Goal: Information Seeking & Learning: Learn about a topic

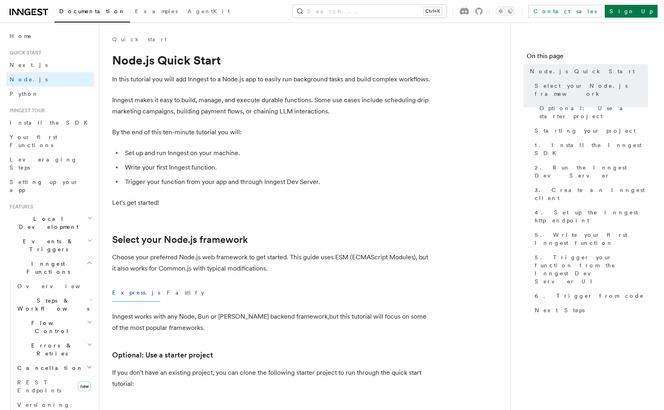
click at [379, 19] on div "Documentation Examples AgentKit Search... Ctrl+K Contact sales Sign Up" at bounding box center [332, 11] width 664 height 22
click at [378, 14] on button "Search... Ctrl+K" at bounding box center [370, 11] width 154 height 13
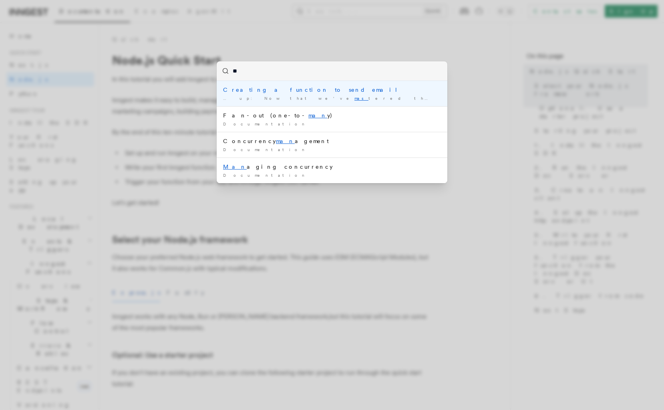
type input "*"
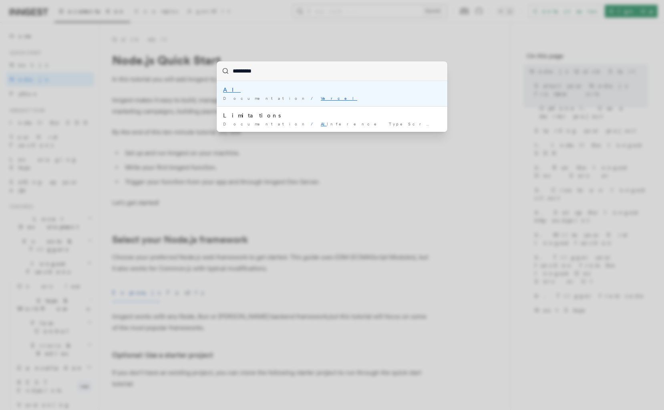
type input "*********"
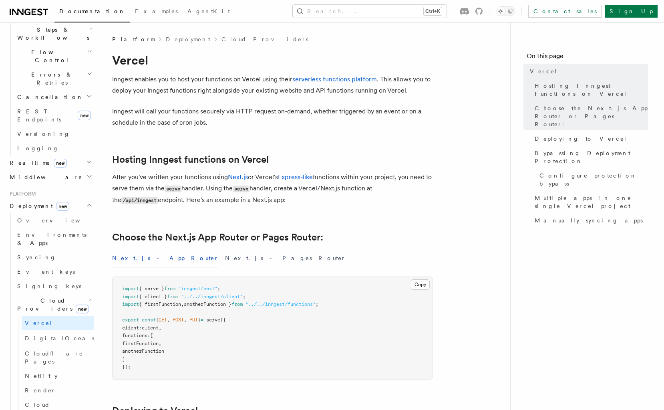
scroll to position [274, 0]
click at [54, 380] on link "Render" at bounding box center [58, 387] width 73 height 14
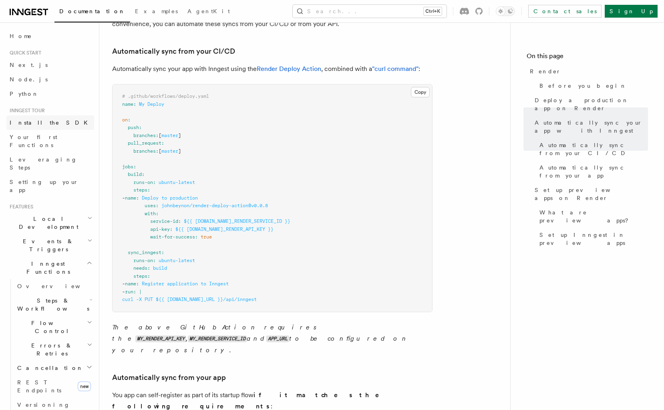
click at [24, 121] on span "Install the SDK" at bounding box center [51, 122] width 83 height 6
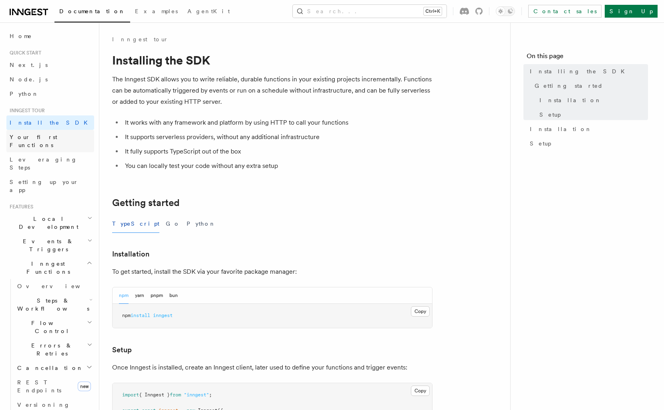
click at [39, 136] on span "Your first Functions" at bounding box center [34, 141] width 48 height 14
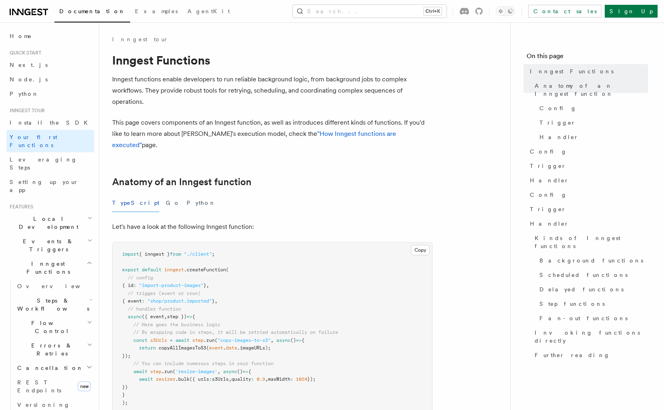
click at [32, 16] on icon at bounding box center [29, 12] width 38 height 10
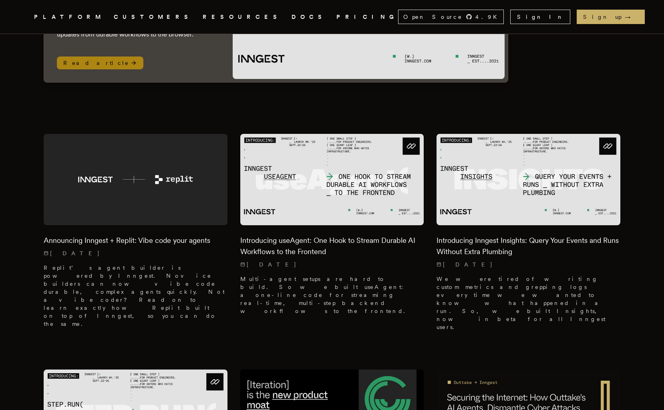
scroll to position [166, 0]
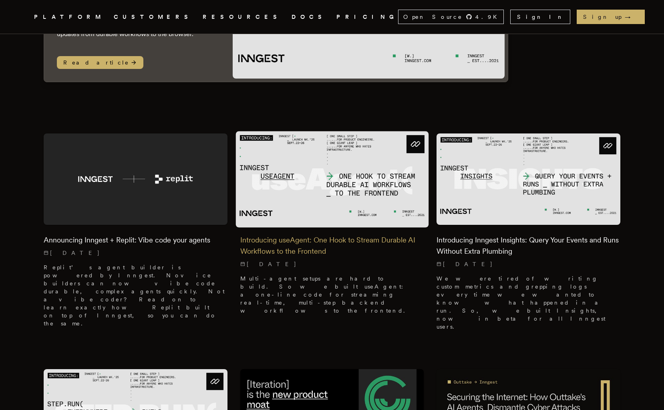
click at [294, 242] on h2 "Introducing useAgent: One Hook to Stream Durable AI Workflows to the Frontend" at bounding box center [332, 245] width 184 height 22
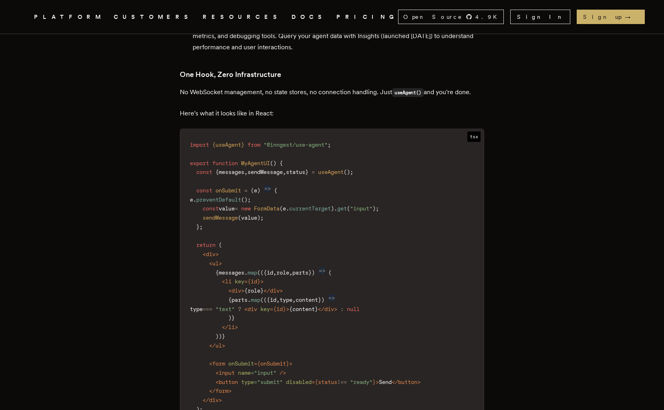
scroll to position [1051, 0]
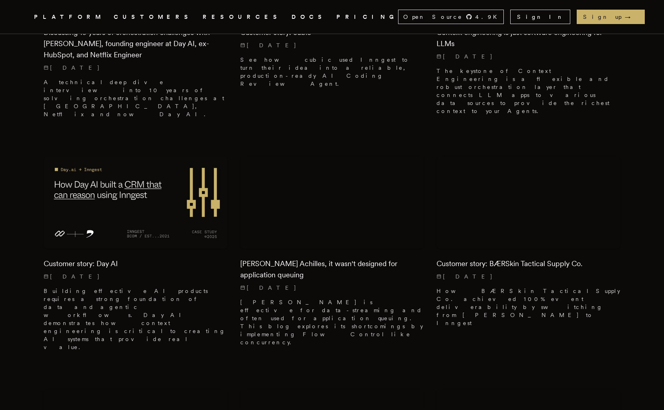
scroll to position [8027, 0]
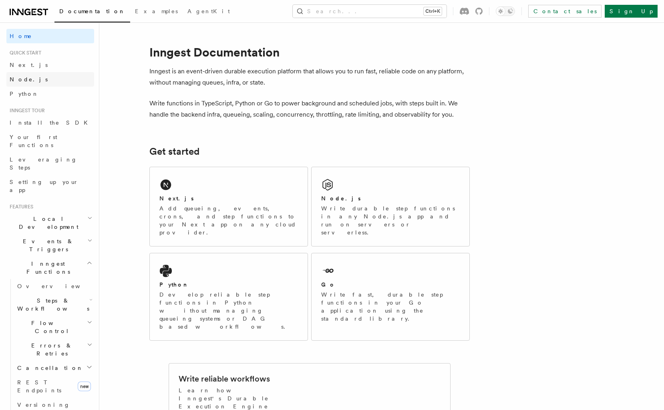
click at [33, 79] on link "Node.js" at bounding box center [50, 79] width 88 height 14
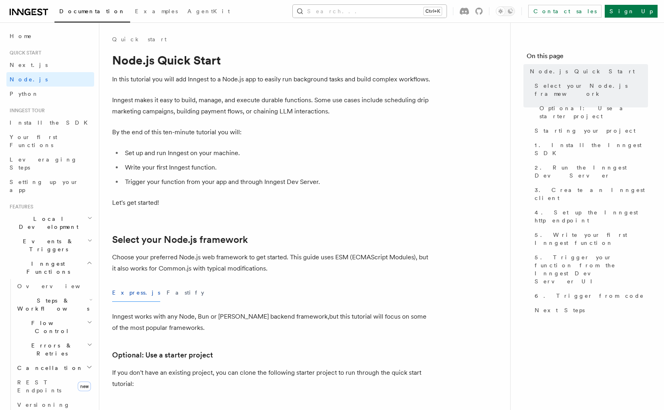
click at [367, 16] on button "Search... Ctrl+K" at bounding box center [370, 11] width 154 height 13
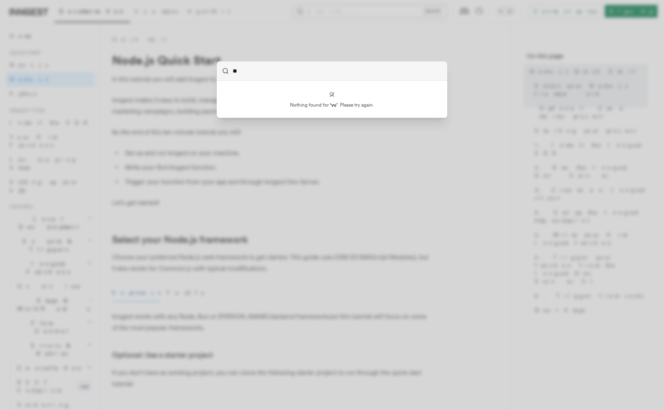
type input "*"
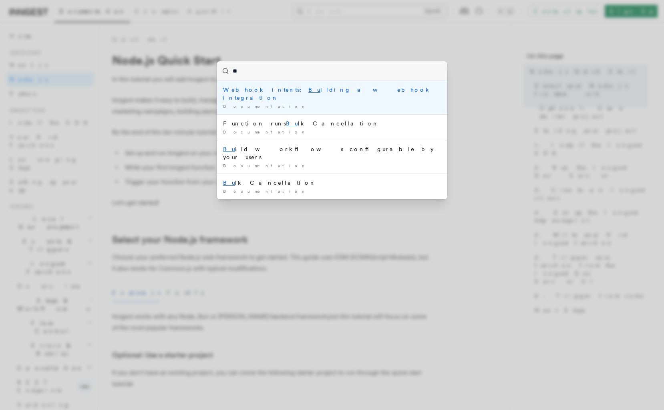
type input "***"
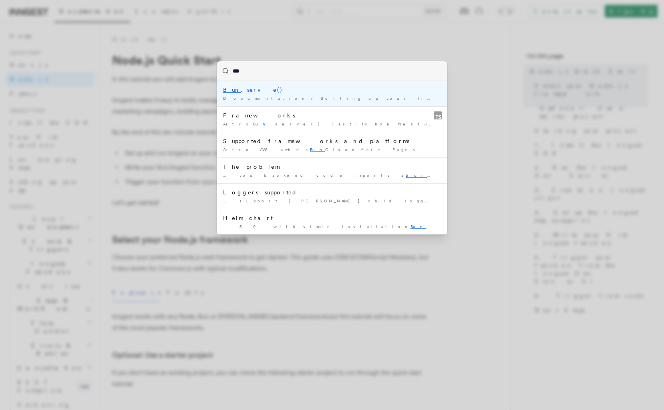
click at [321, 100] on span "Setting up your Inngest app" at bounding box center [399, 98] width 156 height 5
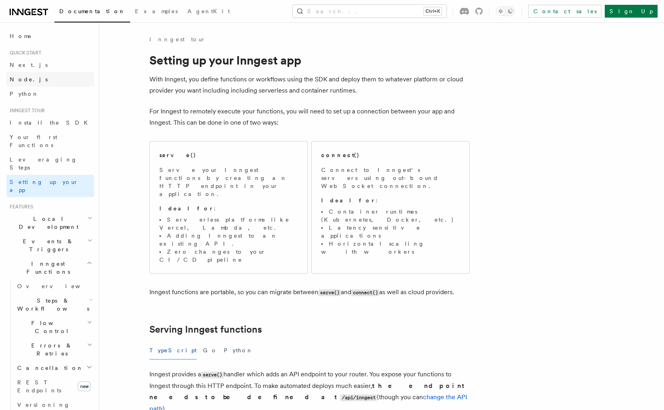
click at [28, 79] on span "Node.js" at bounding box center [29, 79] width 38 height 6
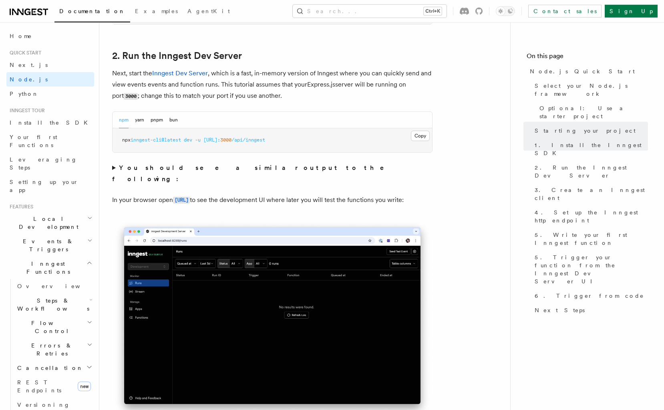
scroll to position [608, 0]
click at [175, 119] on button "bun" at bounding box center [174, 119] width 8 height 16
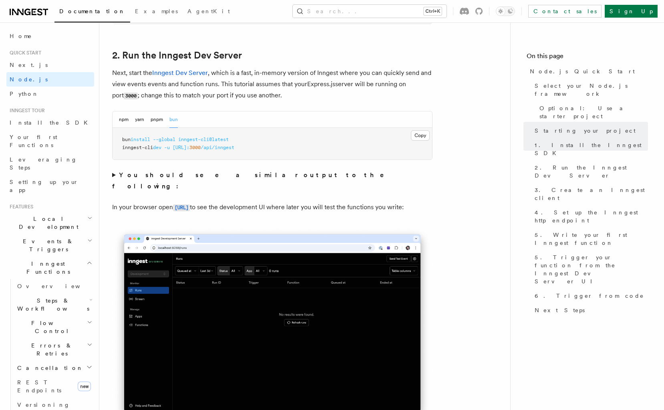
click at [149, 176] on strong "You should see a similar output to the following:" at bounding box center [253, 180] width 283 height 19
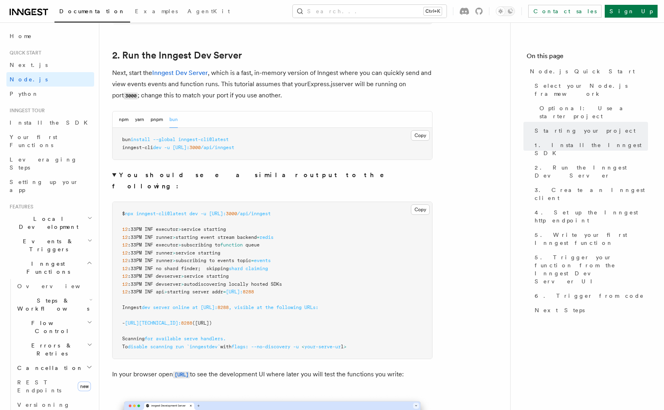
click at [131, 175] on strong "You should see a similar output to the following:" at bounding box center [253, 180] width 283 height 19
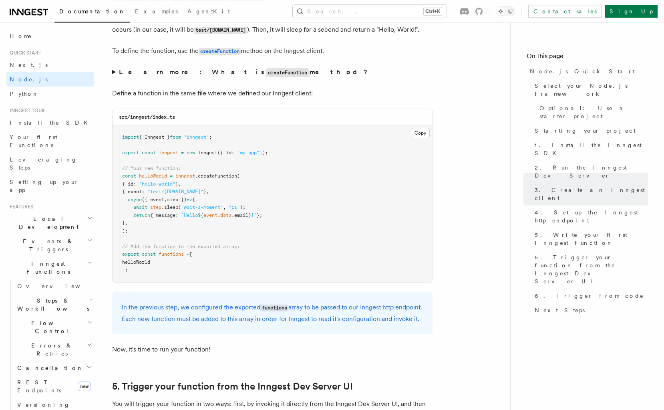
scroll to position [1548, 0]
click at [129, 74] on strong "Learn more: What is createFunction method?" at bounding box center [244, 72] width 250 height 8
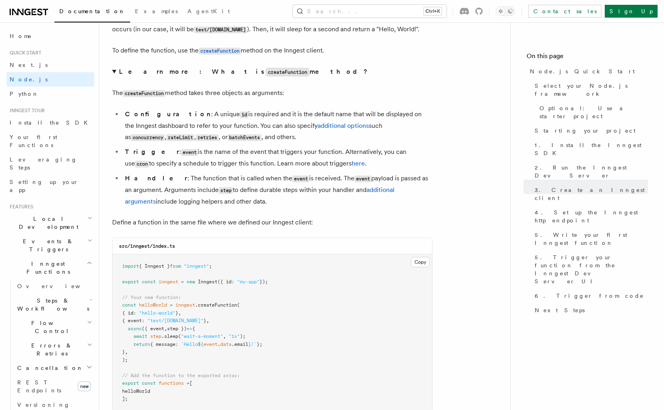
click at [120, 75] on strong "Learn more: What is createFunction method?" at bounding box center [244, 72] width 250 height 8
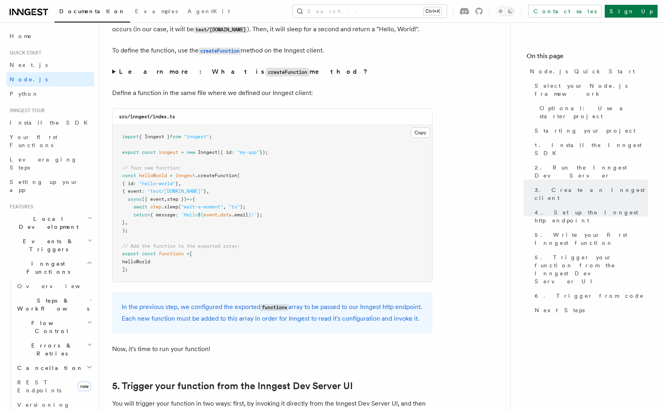
click at [114, 75] on summary "Learn more: What is createFunction method?" at bounding box center [272, 72] width 321 height 12
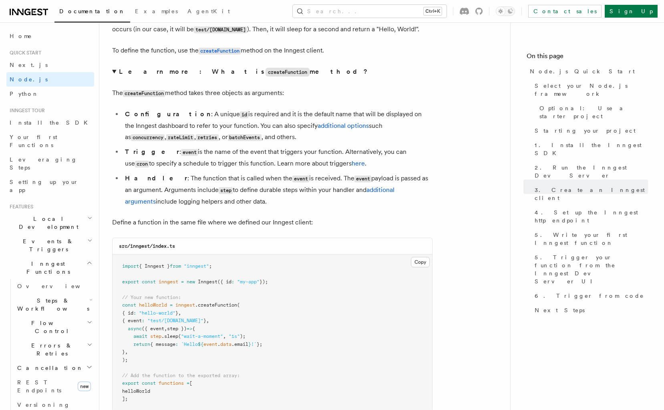
click at [114, 74] on summary "Learn more: What is createFunction method?" at bounding box center [272, 72] width 321 height 12
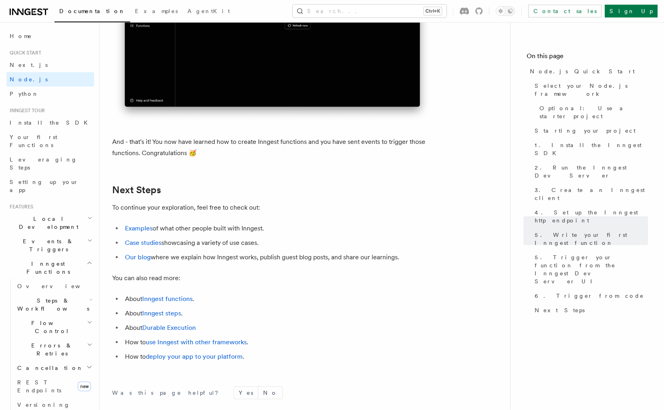
scroll to position [4866, 0]
click at [44, 125] on span "Install the SDK" at bounding box center [51, 122] width 83 height 6
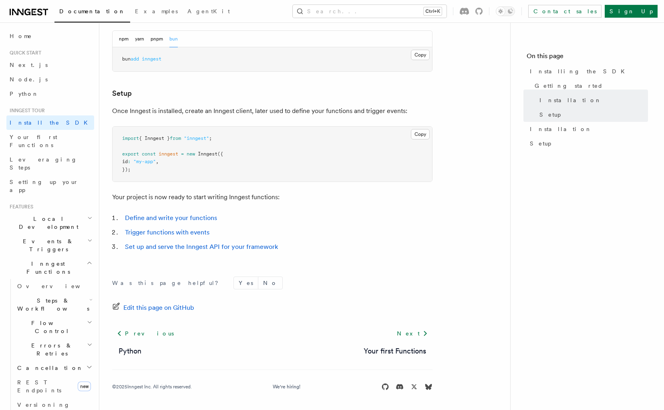
scroll to position [257, 0]
click at [61, 137] on link "Your first Functions" at bounding box center [50, 141] width 88 height 22
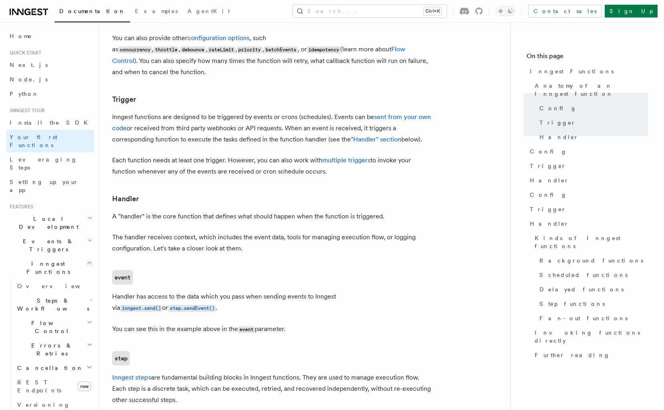
scroll to position [774, 0]
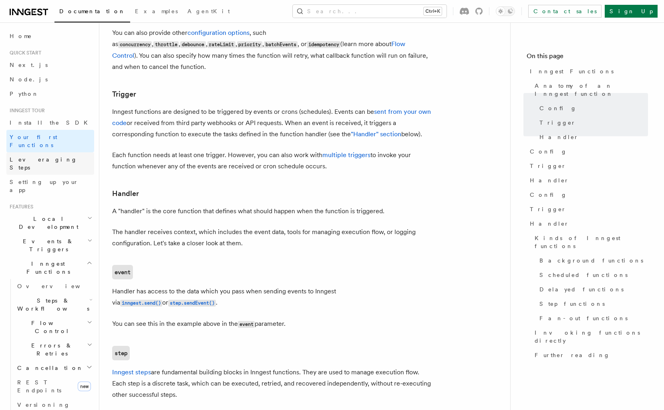
click at [49, 156] on span "Leveraging Steps" at bounding box center [44, 163] width 68 height 14
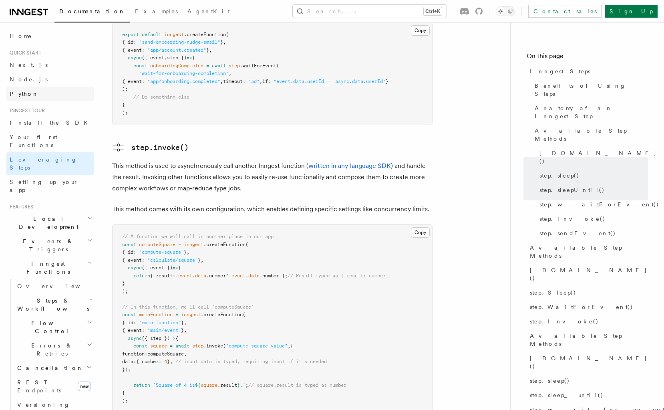
scroll to position [1327, 0]
